Goal: Transaction & Acquisition: Purchase product/service

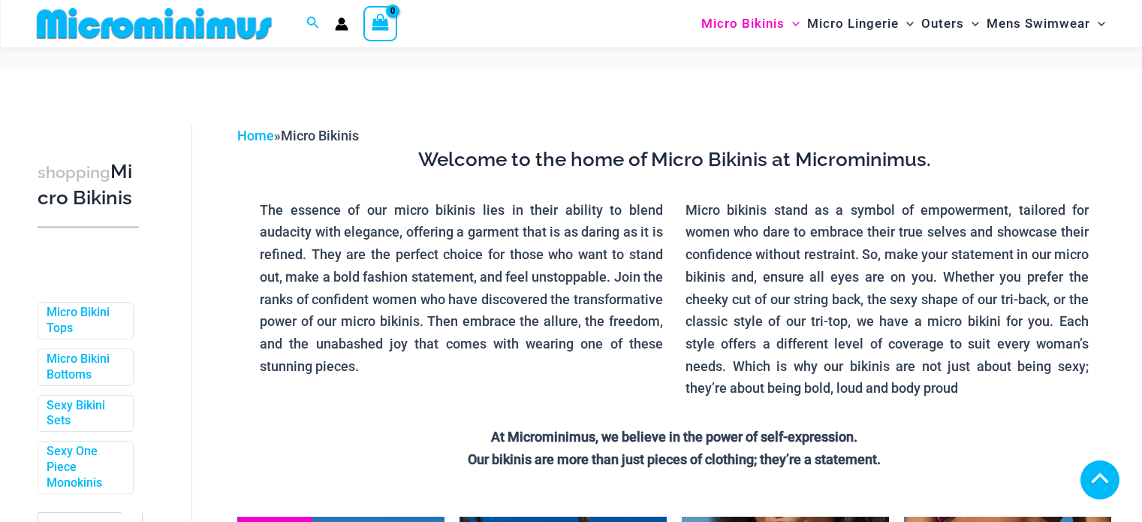
scroll to position [369, 0]
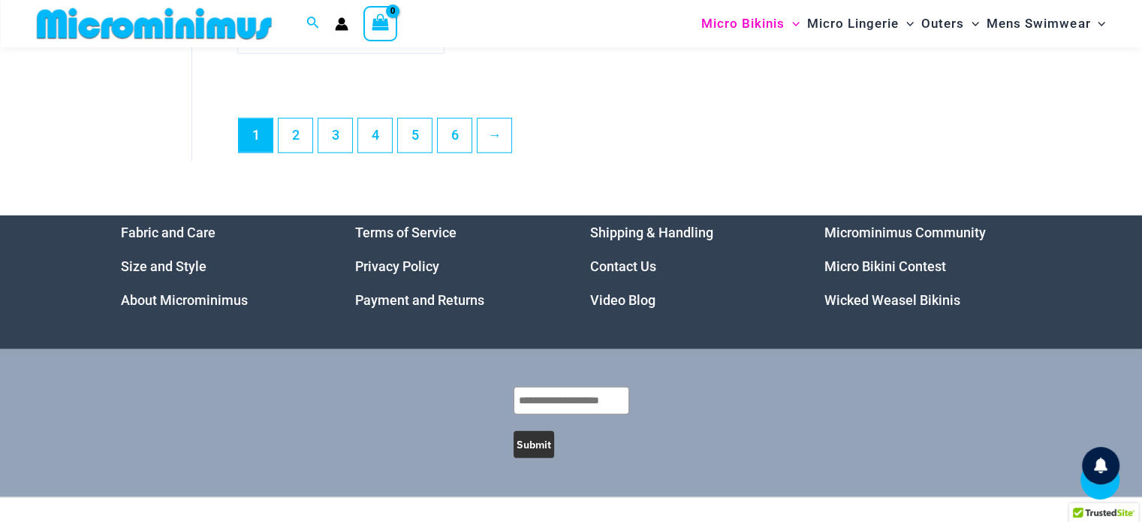
scroll to position [4122, 0]
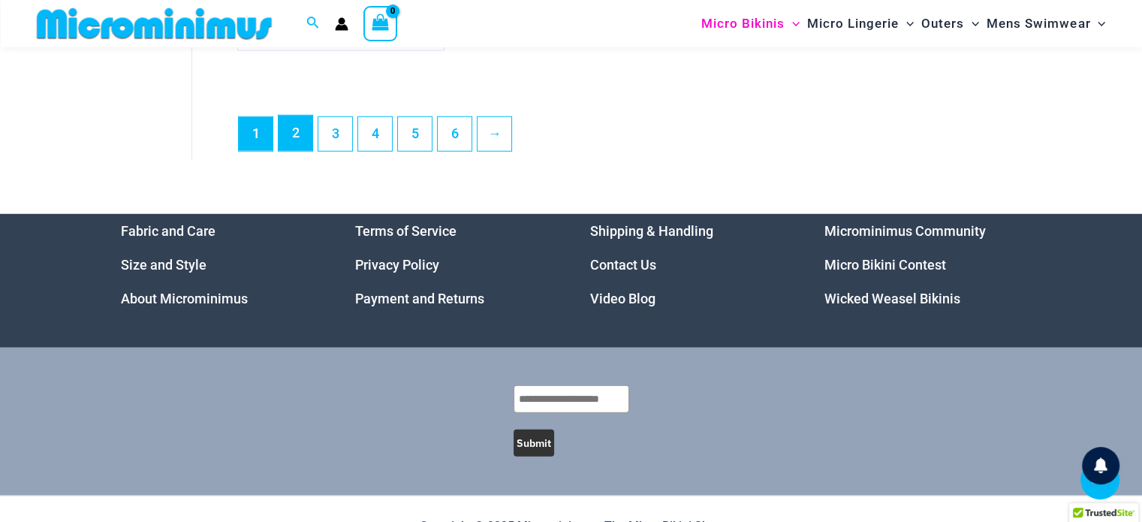
click at [304, 147] on link "2" at bounding box center [295, 133] width 34 height 35
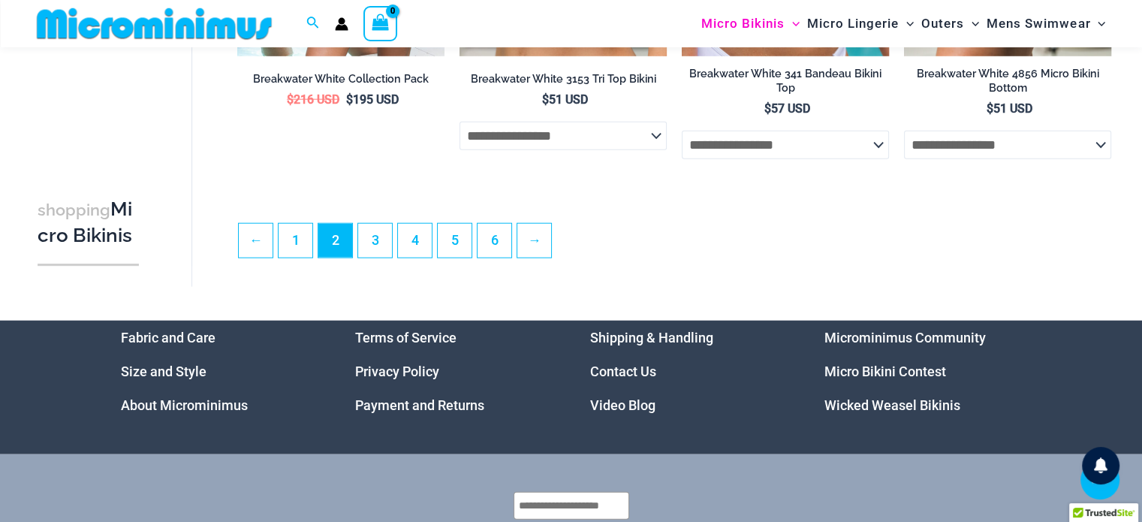
scroll to position [3675, 0]
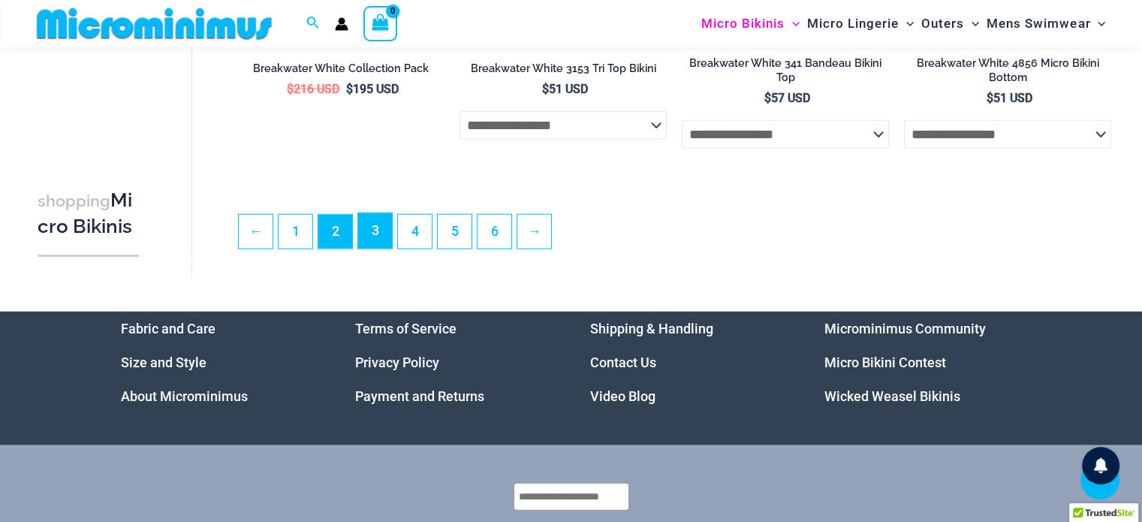
click at [373, 230] on link "3" at bounding box center [375, 230] width 34 height 35
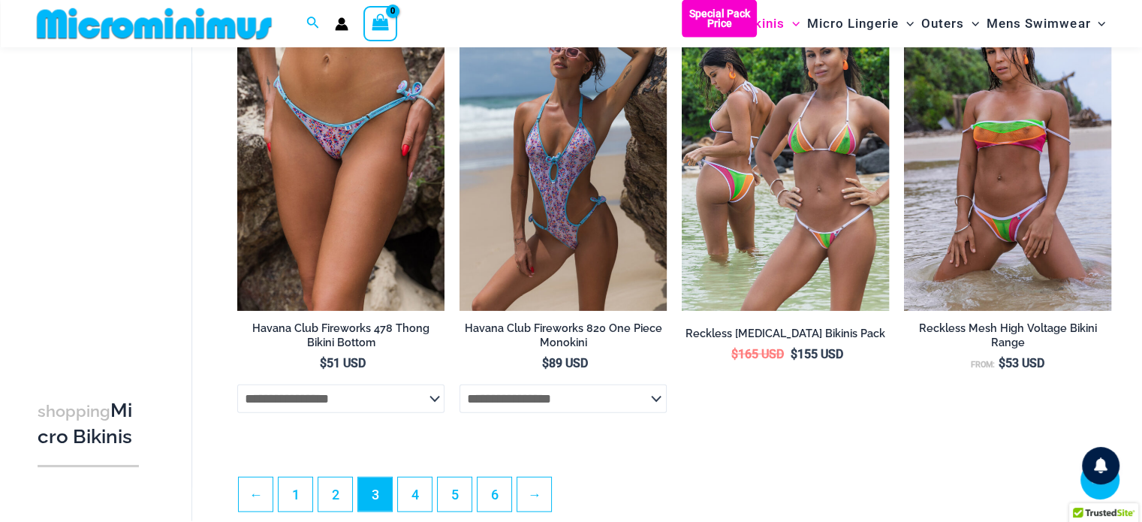
scroll to position [3453, 0]
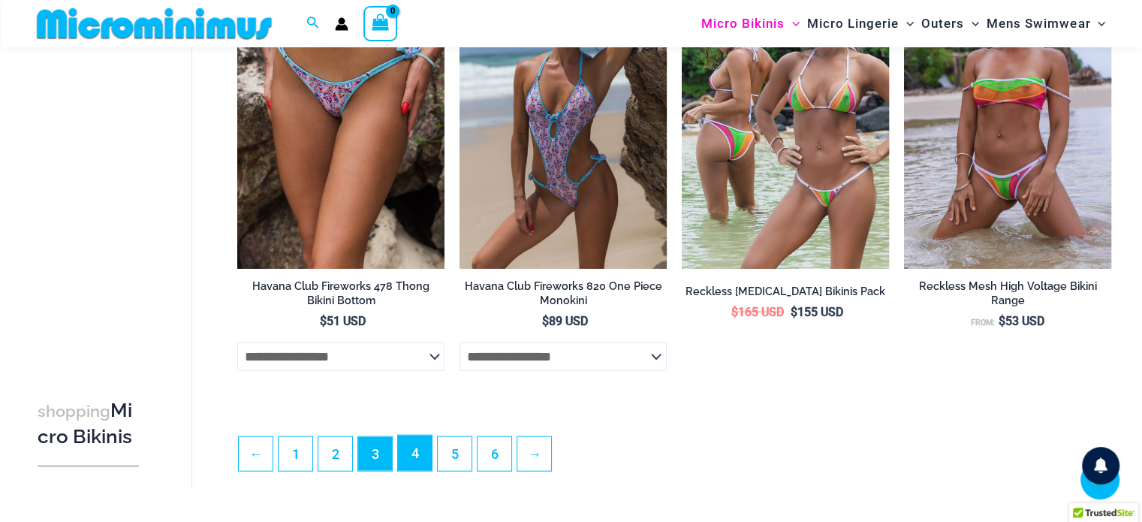
click at [420, 465] on link "4" at bounding box center [415, 452] width 34 height 35
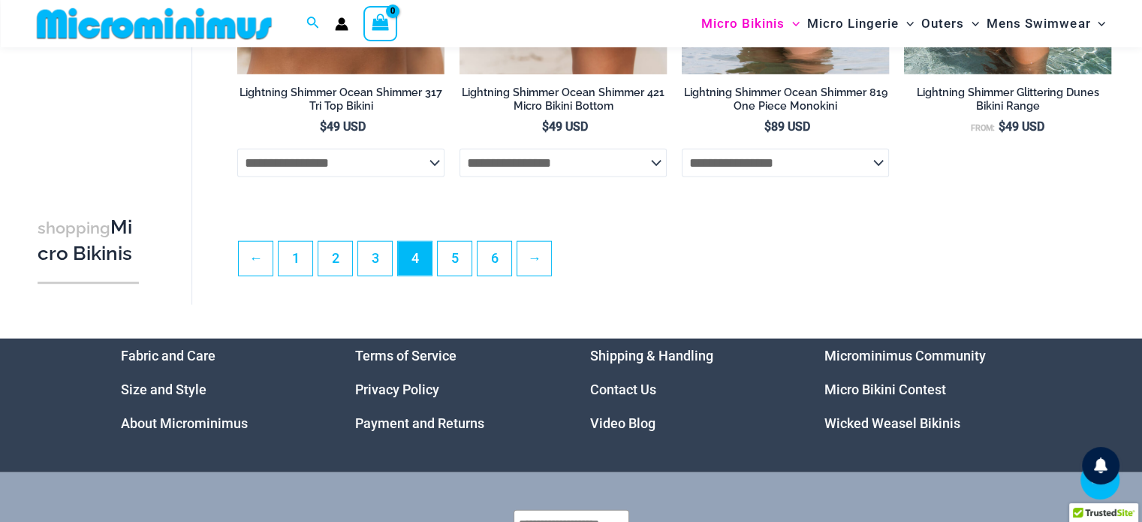
scroll to position [3678, 0]
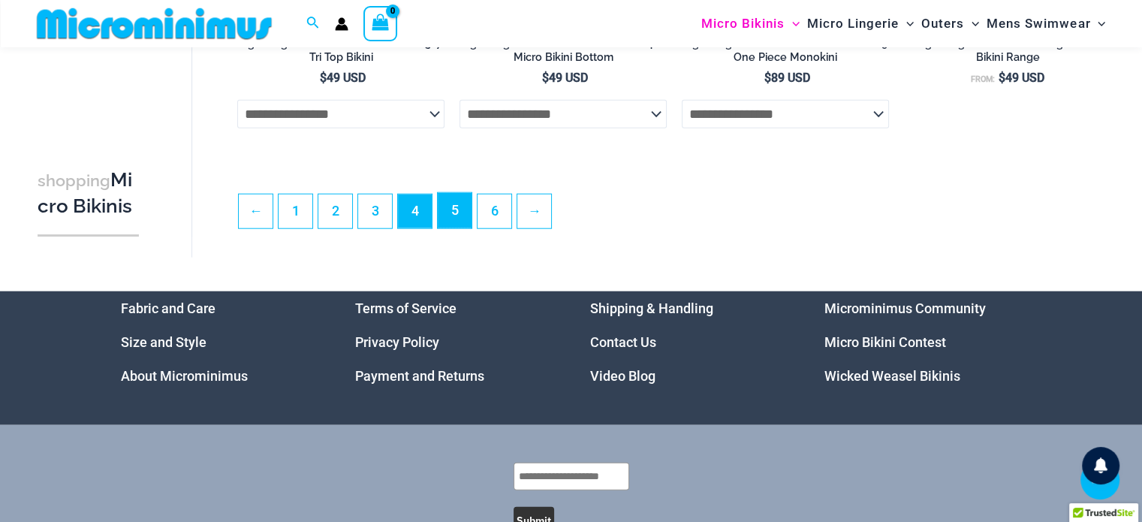
click at [454, 209] on link "5" at bounding box center [455, 210] width 34 height 35
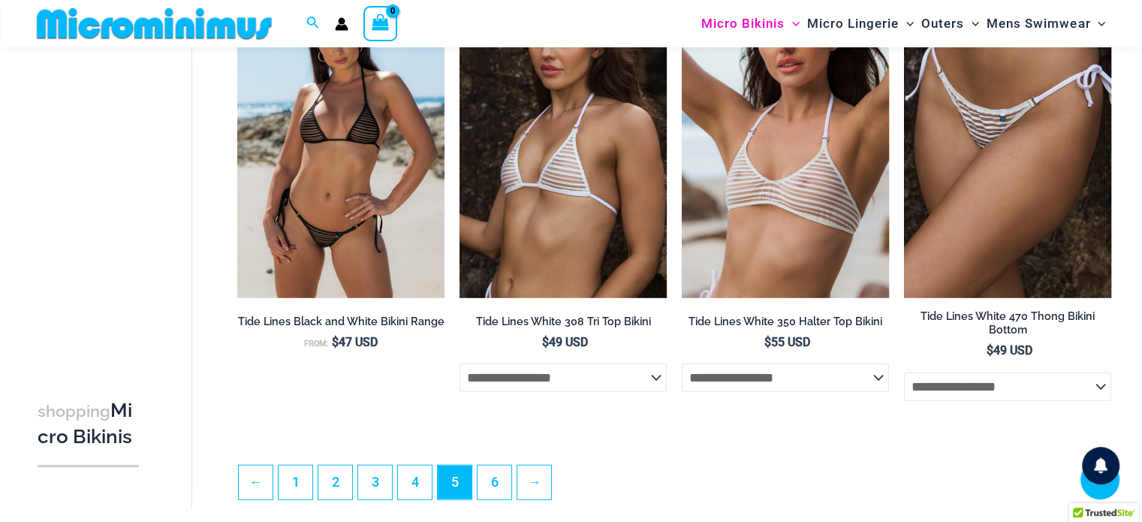
scroll to position [3445, 0]
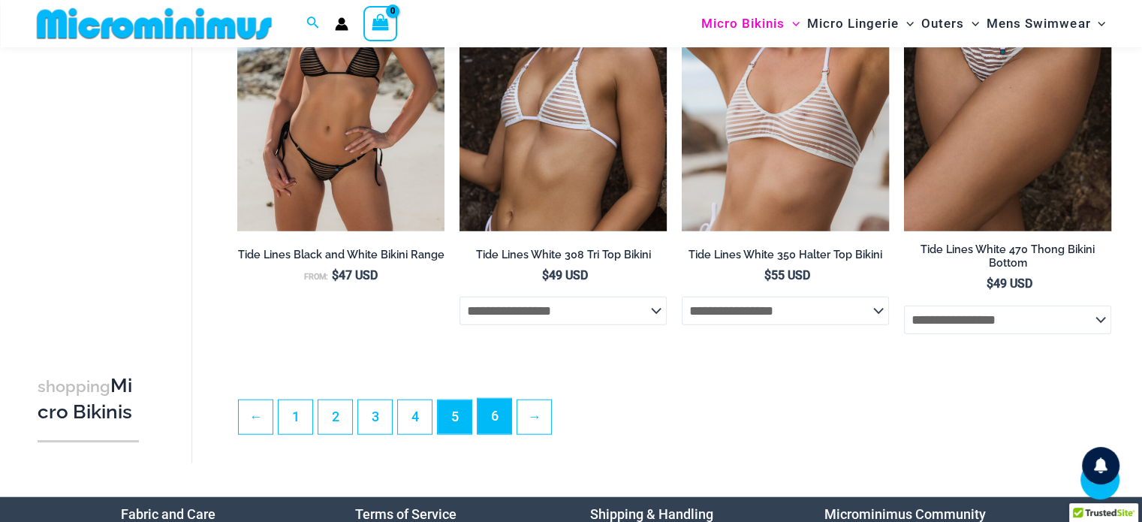
click at [492, 408] on link "6" at bounding box center [494, 416] width 34 height 35
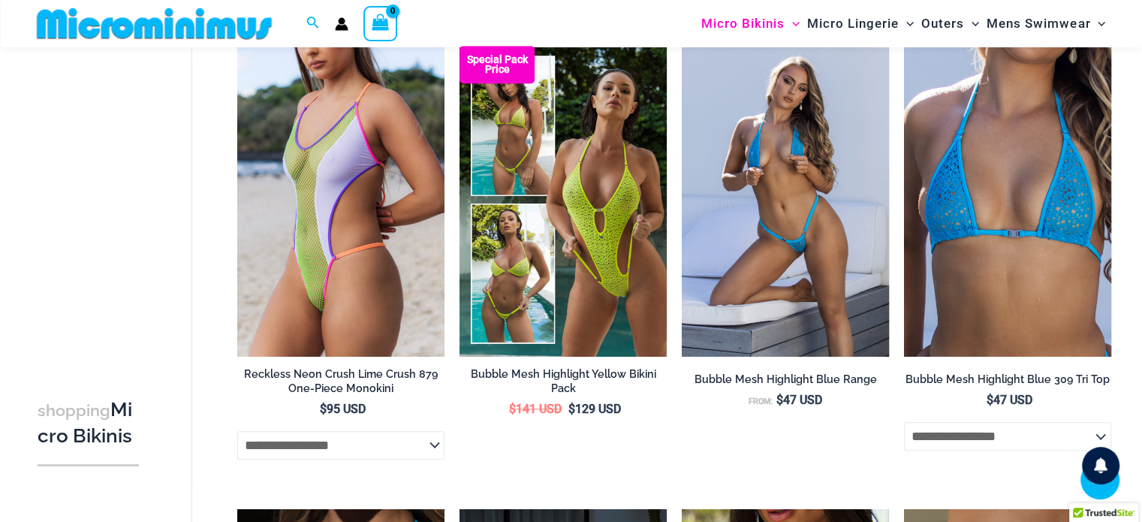
scroll to position [1501, 0]
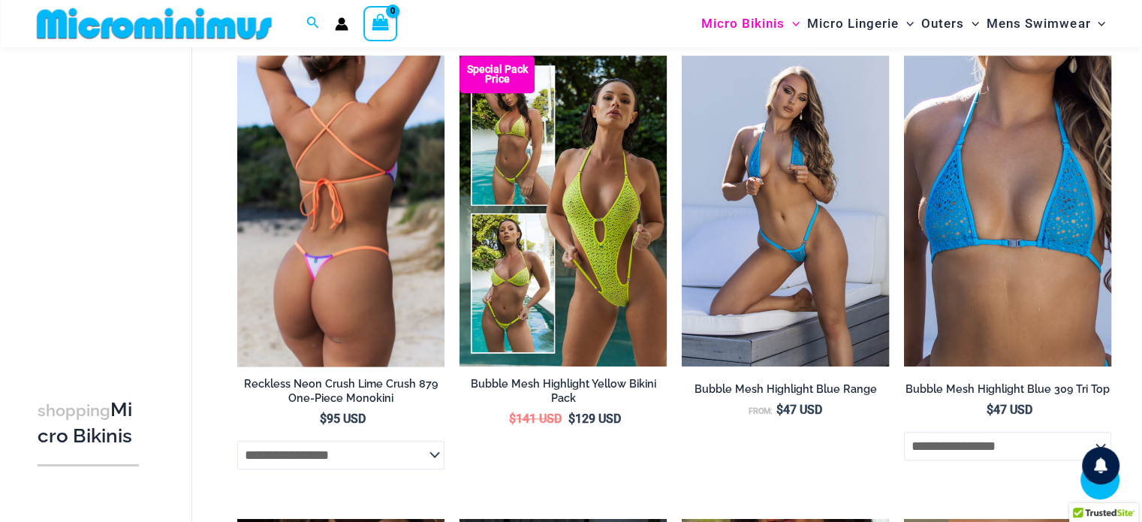
click at [369, 273] on img at bounding box center [340, 211] width 207 height 311
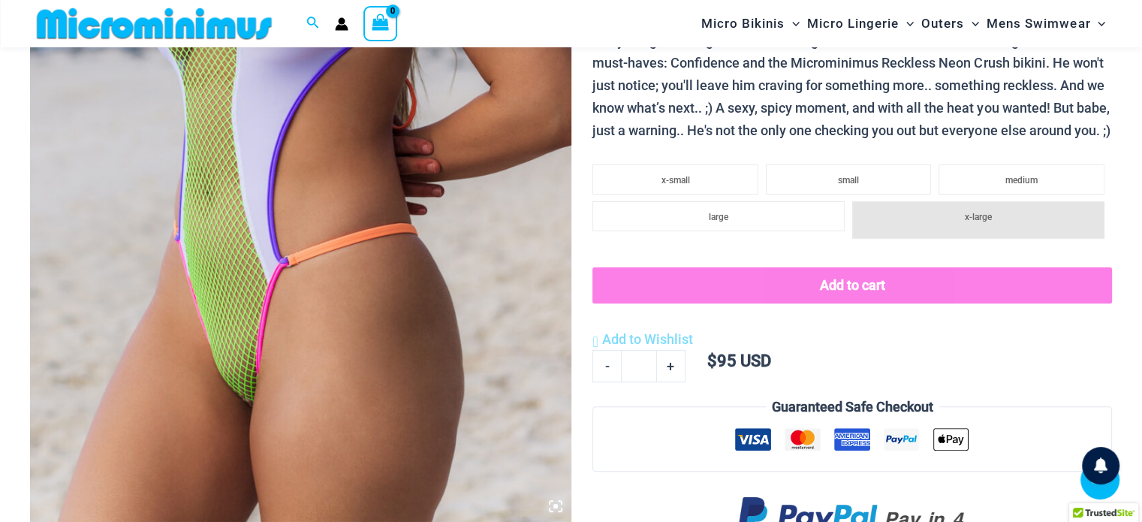
scroll to position [437, 0]
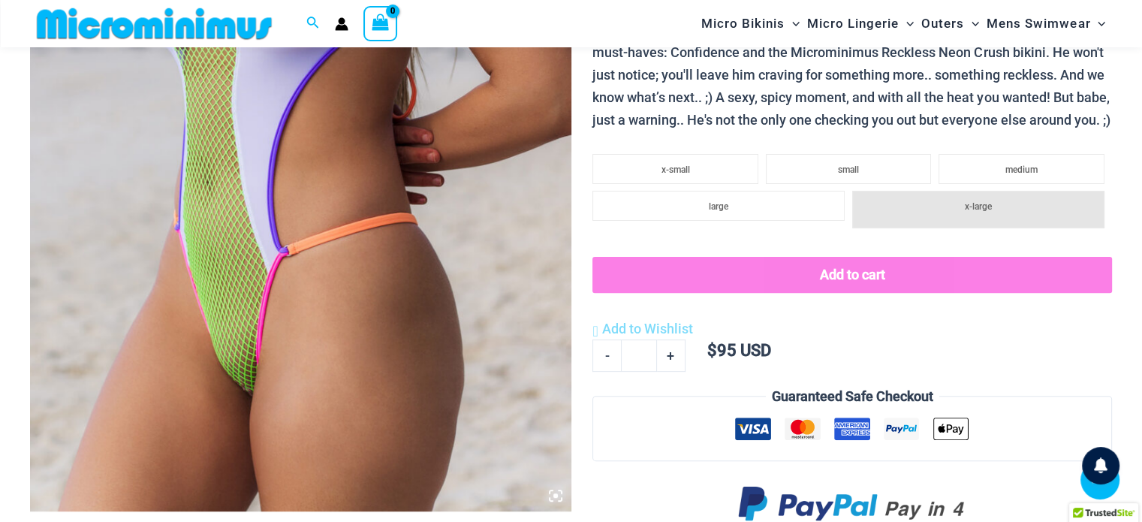
click at [298, 269] on img at bounding box center [300, 105] width 541 height 811
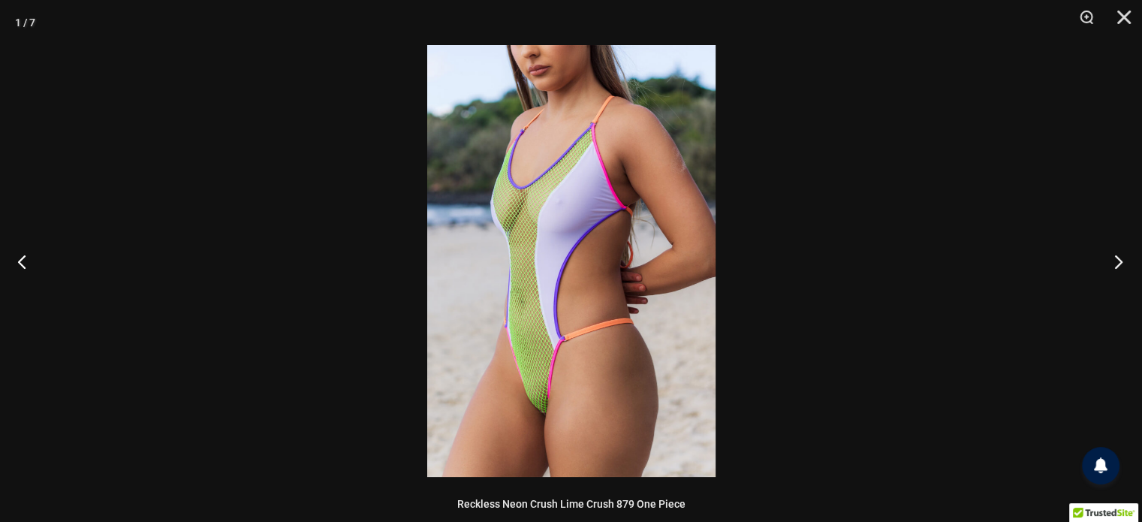
click at [1117, 257] on button "Next" at bounding box center [1113, 261] width 56 height 75
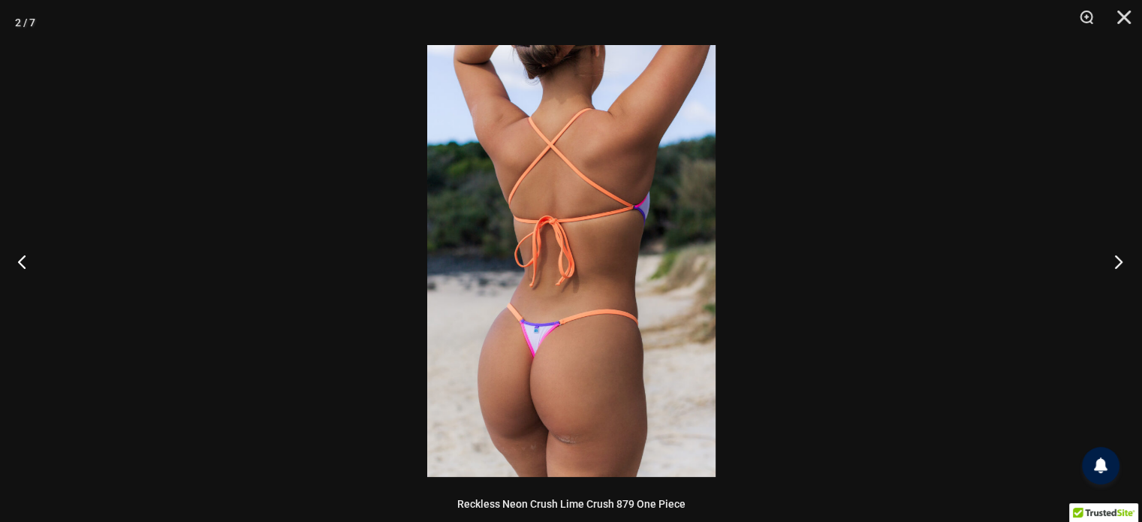
click at [1116, 257] on button "Next" at bounding box center [1113, 261] width 56 height 75
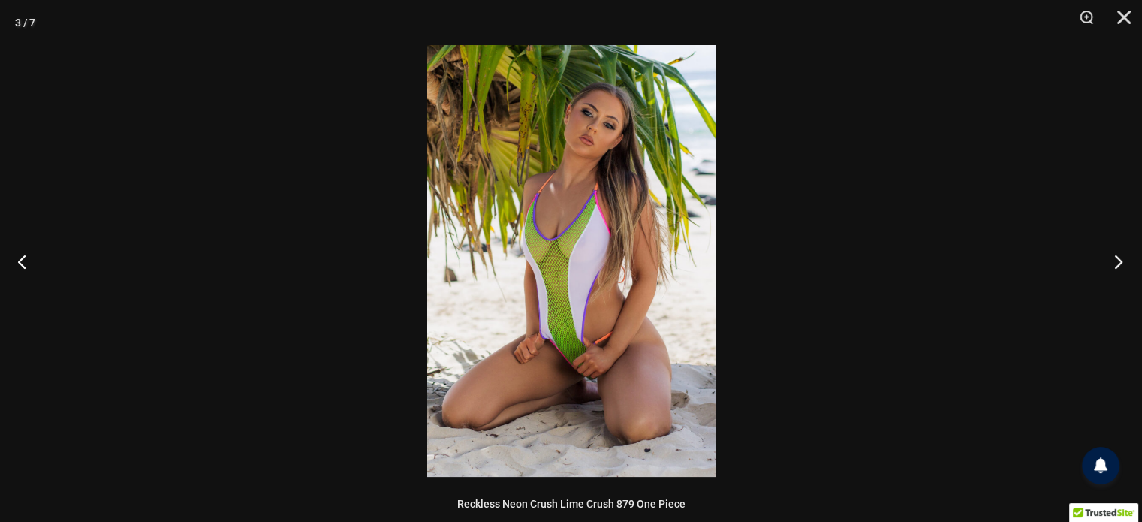
click at [1116, 257] on button "Next" at bounding box center [1113, 261] width 56 height 75
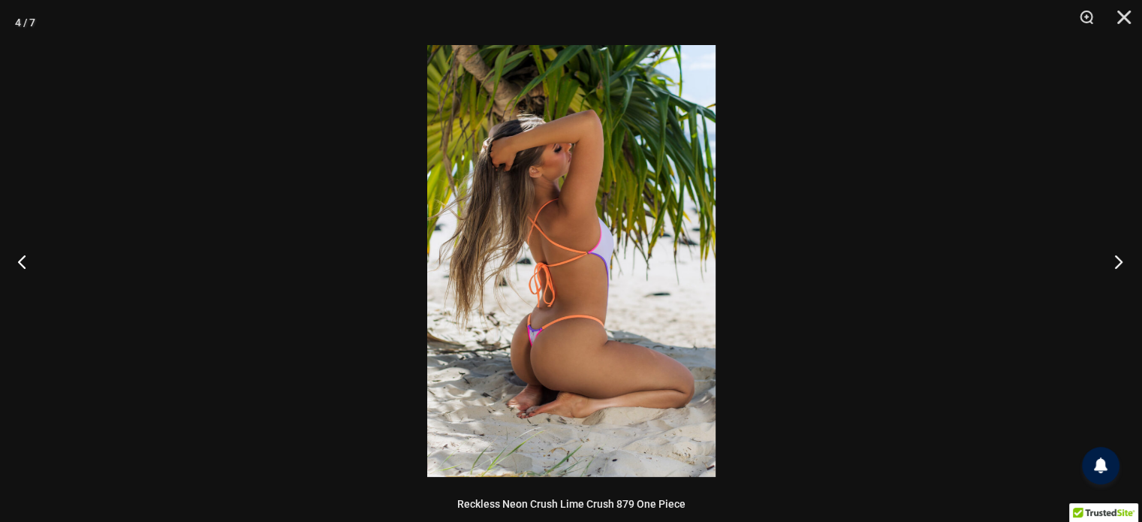
click at [1116, 257] on button "Next" at bounding box center [1113, 261] width 56 height 75
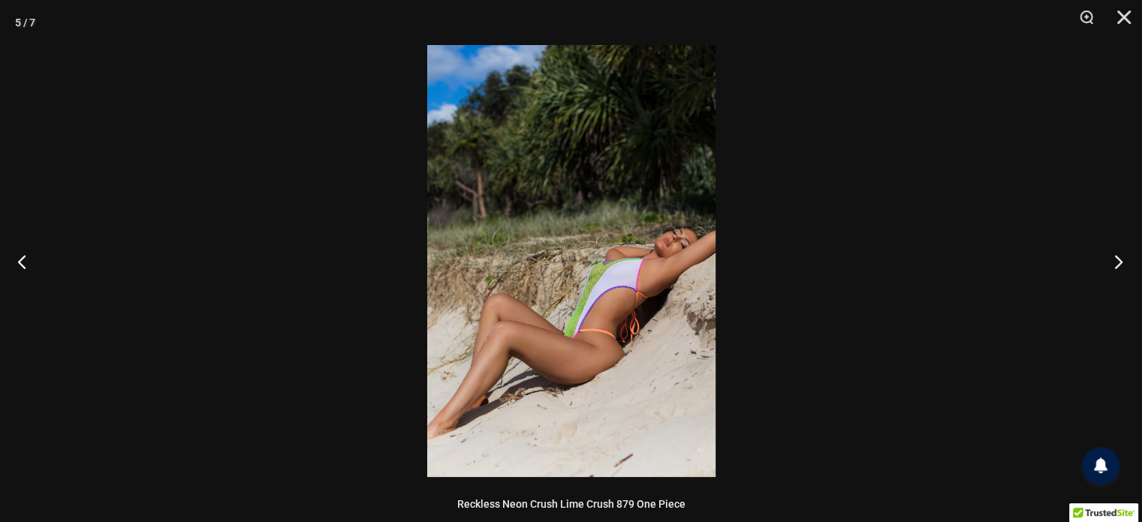
click at [1116, 257] on button "Next" at bounding box center [1113, 261] width 56 height 75
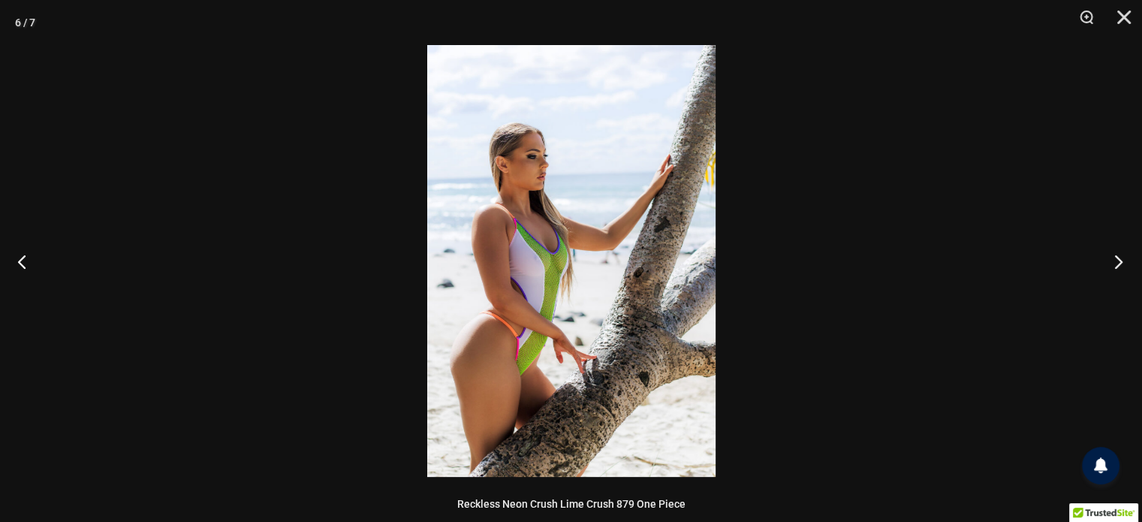
click at [1116, 257] on button "Next" at bounding box center [1113, 261] width 56 height 75
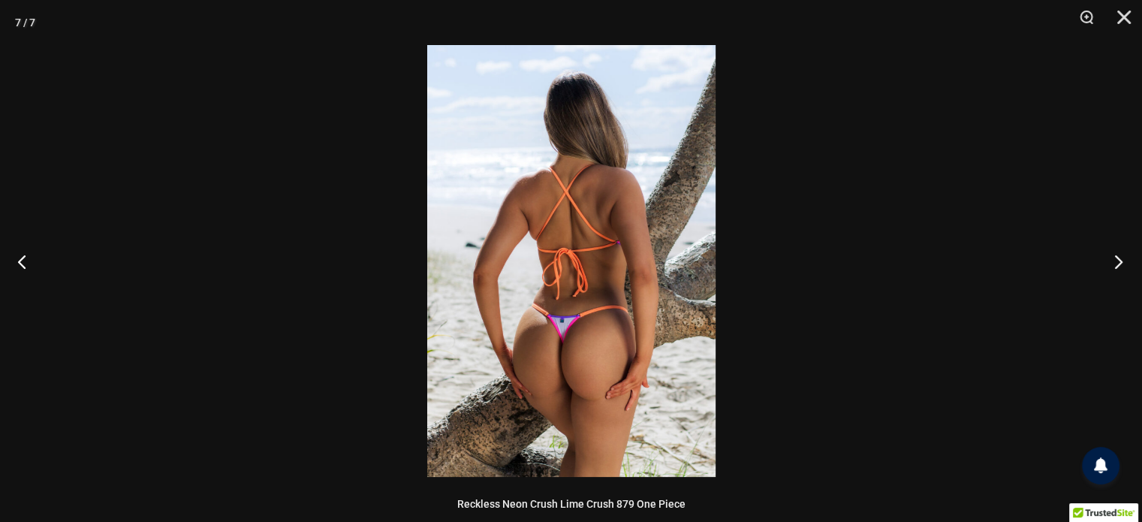
click at [1116, 257] on button "Next" at bounding box center [1113, 261] width 56 height 75
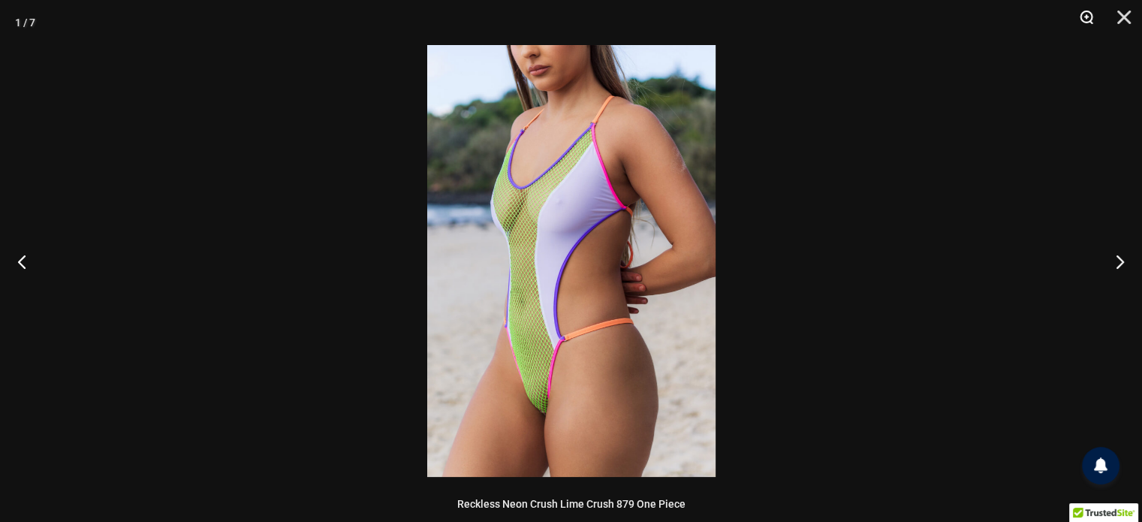
click at [1084, 14] on button "Zoom" at bounding box center [1081, 22] width 38 height 45
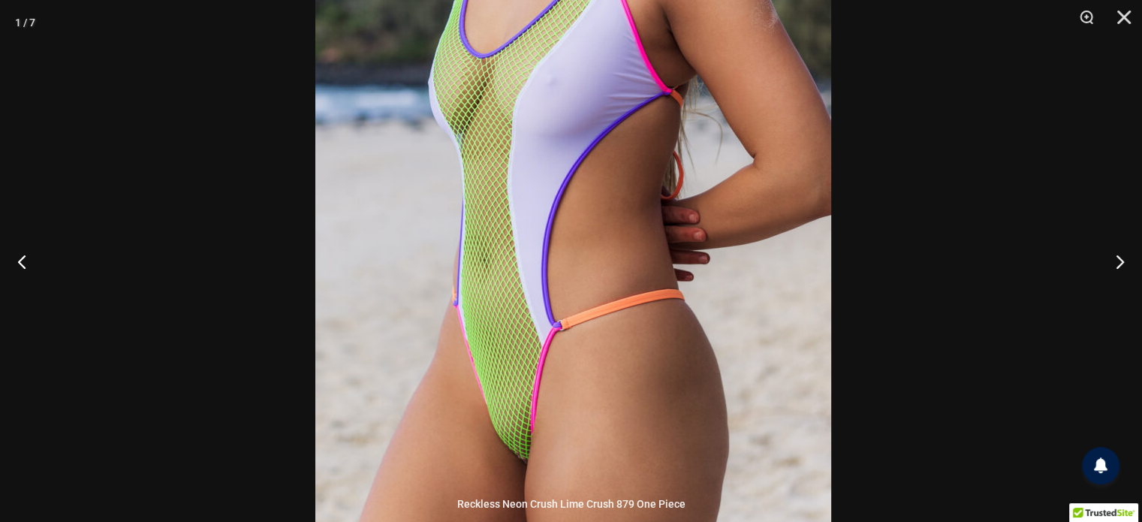
click at [760, 155] on img at bounding box center [573, 186] width 516 height 773
